Goal: Find specific page/section: Find specific page/section

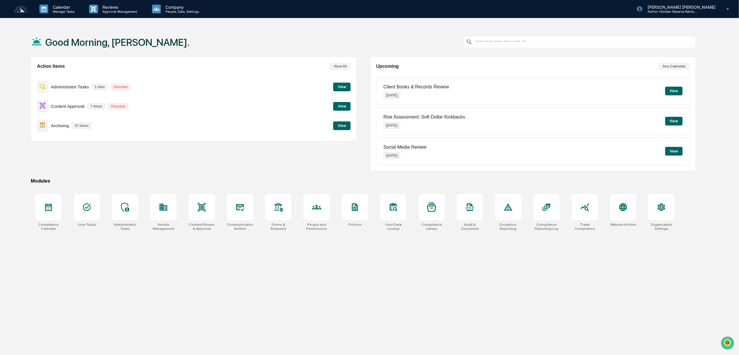
click at [341, 107] on button "View" at bounding box center [341, 106] width 17 height 9
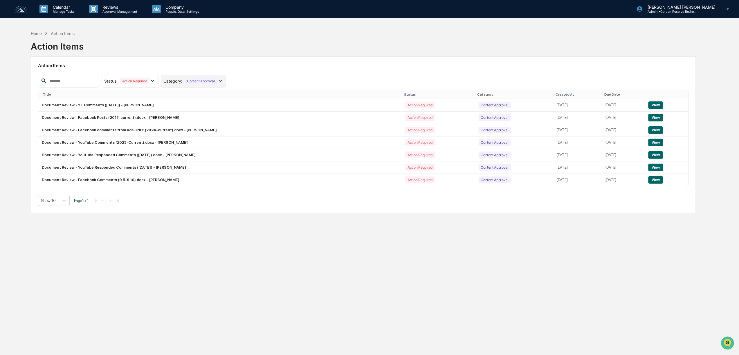
click at [226, 85] on div "Category : Content Approval" at bounding box center [193, 81] width 65 height 13
click at [280, 57] on div "Action Items Status : Action Required Select/Deselect All Action Required Resol…" at bounding box center [363, 135] width 665 height 157
click at [177, 12] on p "People, Data, Settings" at bounding box center [181, 12] width 41 height 4
click at [201, 83] on li "Compliance Reporting Log" at bounding box center [187, 85] width 81 height 11
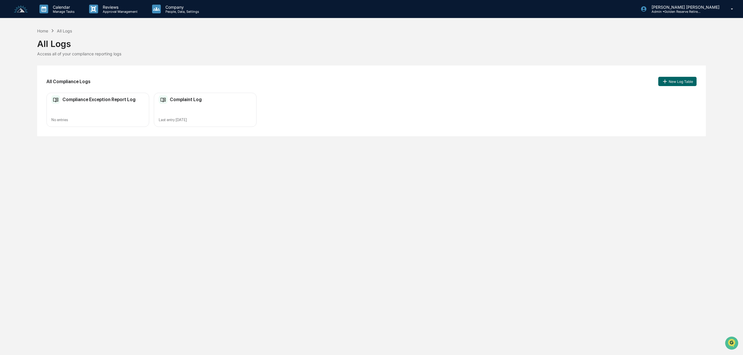
click at [177, 105] on div "Complaint Log Last entry [DATE]" at bounding box center [205, 110] width 103 height 35
